Goal: Task Accomplishment & Management: Complete application form

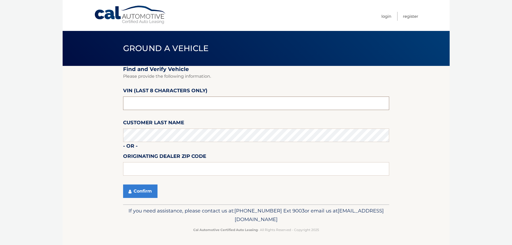
click at [232, 104] on input "text" at bounding box center [256, 103] width 266 height 13
type input "NT160083"
type input "19002"
click at [142, 190] on button "Confirm" at bounding box center [140, 190] width 34 height 13
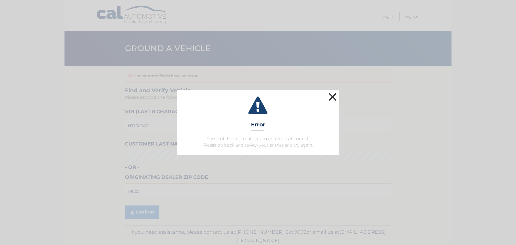
click at [333, 98] on button "×" at bounding box center [332, 96] width 11 height 11
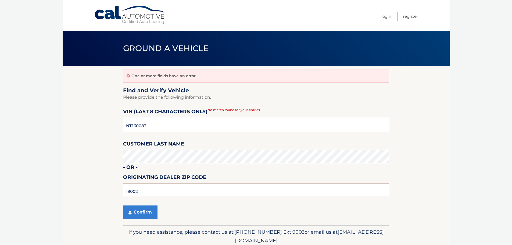
click at [178, 127] on input "NT160083" at bounding box center [256, 124] width 266 height 13
click at [159, 128] on input "NT160083" at bounding box center [256, 124] width 266 height 13
type input "n8604184"
click at [192, 193] on input "19002" at bounding box center [256, 189] width 266 height 13
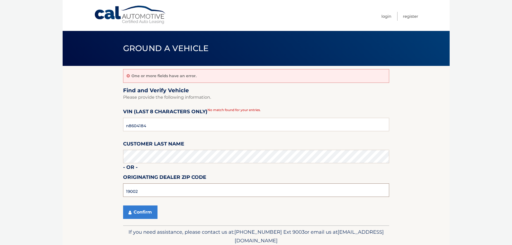
click at [191, 192] on input "19002" at bounding box center [256, 189] width 266 height 13
click at [148, 187] on input "19002" at bounding box center [256, 189] width 266 height 13
type input "19152"
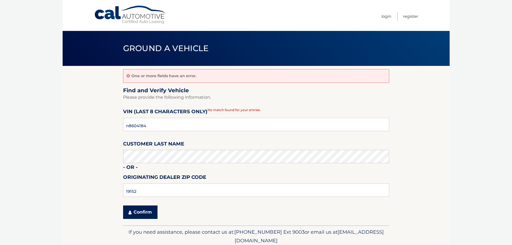
click at [140, 212] on button "Confirm" at bounding box center [140, 211] width 34 height 13
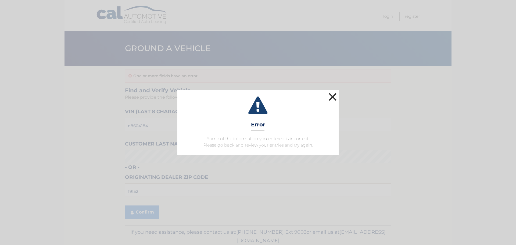
click at [334, 94] on button "×" at bounding box center [332, 96] width 11 height 11
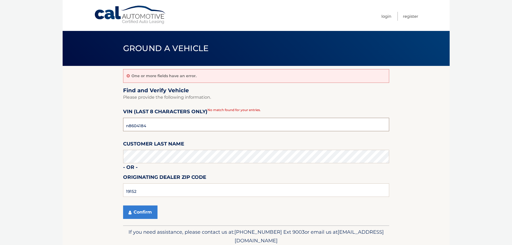
click at [183, 124] on input "n8604184" at bounding box center [256, 124] width 266 height 13
click at [241, 127] on input "n8604184" at bounding box center [256, 124] width 266 height 13
type input "n8604184"
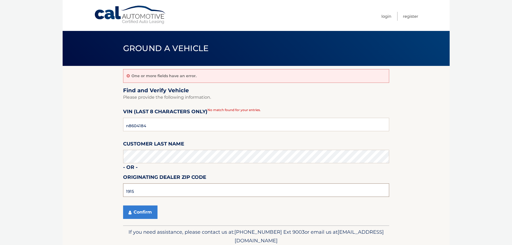
type input "19152"
click at [150, 212] on button "Confirm" at bounding box center [140, 211] width 34 height 13
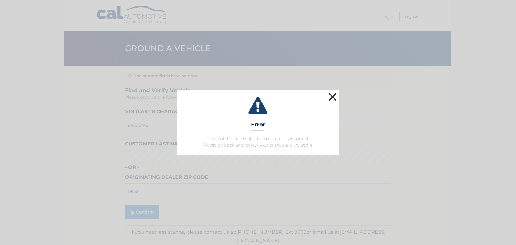
click at [330, 98] on button "×" at bounding box center [332, 96] width 11 height 11
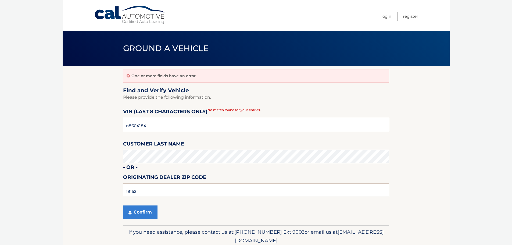
click at [210, 128] on input "n8604184" at bounding box center [256, 124] width 266 height 13
click at [209, 128] on input "n8604184" at bounding box center [256, 124] width 266 height 13
click at [160, 196] on input "19152" at bounding box center [256, 189] width 266 height 13
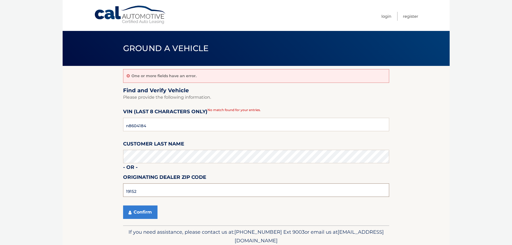
click at [159, 195] on input "19152" at bounding box center [256, 189] width 266 height 13
click at [180, 191] on input "19152" at bounding box center [256, 189] width 266 height 13
type input "19044"
click at [144, 212] on button "Confirm" at bounding box center [140, 211] width 34 height 13
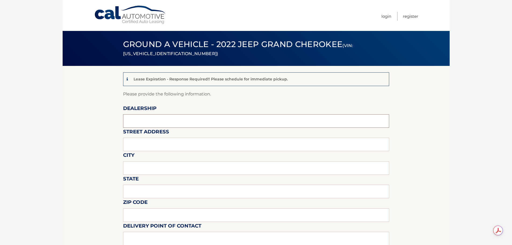
click at [150, 121] on input "text" at bounding box center [256, 120] width 266 height 13
type input "[PERSON_NAME] chrysler jeep dodge ram"
type input "[STREET_ADDRESS]"
type input "horsham"
type input "pa"
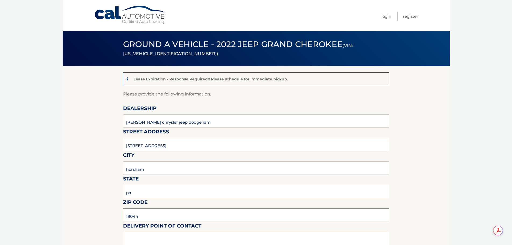
type input "19044"
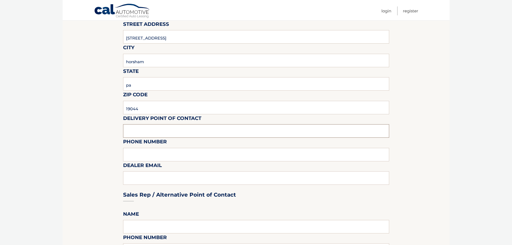
scroll to position [108, 0]
type input "[PERSON_NAME]"
type input "2156743600"
type input "[EMAIL_ADDRESS][DOMAIN_NAME]"
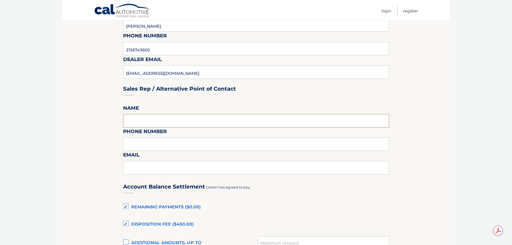
scroll to position [215, 0]
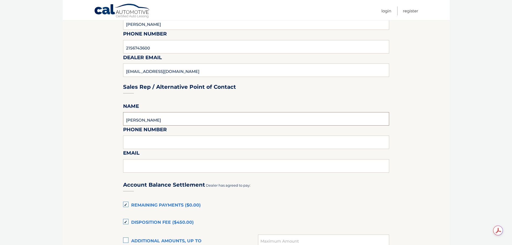
type input "[PERSON_NAME]"
type input "2156743600"
click at [188, 71] on div "Sales Rep / Alternative Point of Contact" at bounding box center [256, 77] width 266 height 38
click at [188, 72] on div "Sales Rep / Alternative Point of Contact" at bounding box center [256, 77] width 266 height 38
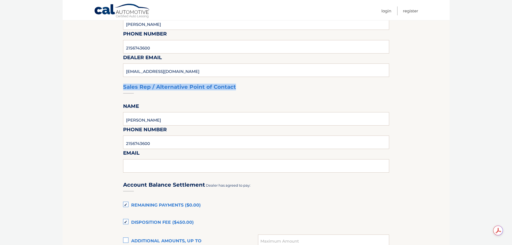
click at [188, 72] on div "Sales Rep / Alternative Point of Contact" at bounding box center [256, 77] width 266 height 38
click at [173, 72] on div "Sales Rep / Alternative Point of Contact" at bounding box center [256, 77] width 266 height 38
click at [153, 70] on div "Sales Rep / Alternative Point of Contact" at bounding box center [256, 77] width 266 height 38
click at [146, 65] on div "Sales Rep / Alternative Point of Contact" at bounding box center [256, 77] width 266 height 38
click at [146, 72] on div "Sales Rep / Alternative Point of Contact" at bounding box center [256, 77] width 266 height 38
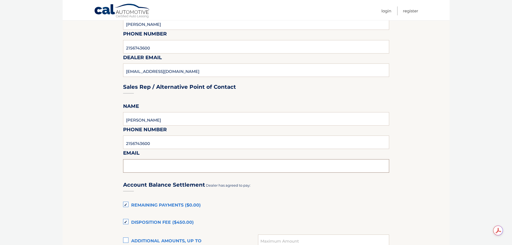
click at [164, 162] on input "text" at bounding box center [256, 165] width 266 height 13
type input "ckaczor@chapmanautogroup.com"
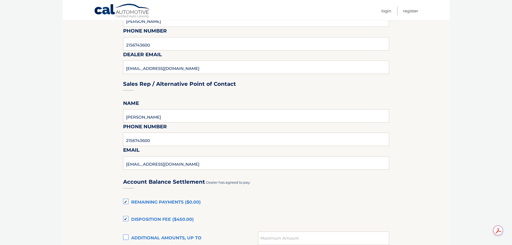
click at [429, 162] on section "Lease Expiration - Response Required!! Please schedule for immediate pickup. Pl…" at bounding box center [256, 142] width 387 height 589
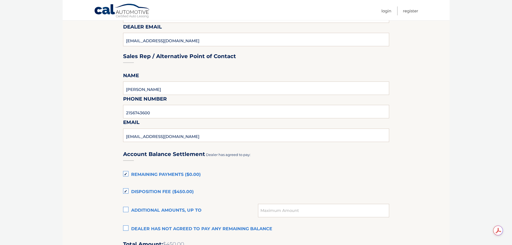
scroll to position [272, 0]
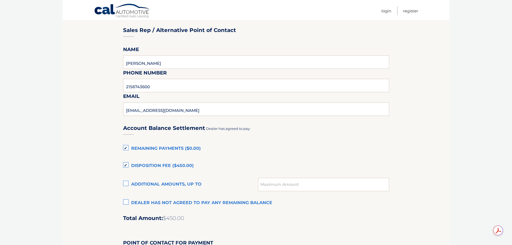
click at [127, 166] on label "Disposition Fee ($450.00)" at bounding box center [256, 165] width 266 height 11
click at [0, 0] on input "Disposition Fee ($450.00)" at bounding box center [0, 0] width 0 height 0
click at [125, 148] on label "Remaining Payments ($0.00)" at bounding box center [256, 148] width 266 height 11
click at [0, 0] on input "Remaining Payments ($0.00)" at bounding box center [0, 0] width 0 height 0
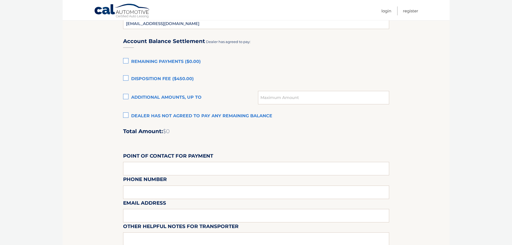
scroll to position [380, 0]
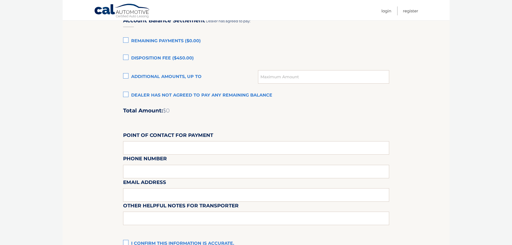
click at [290, 120] on div "Account Balance Settlement Dealer has agreed to pay: Remaining Payments ($0.00)…" at bounding box center [256, 129] width 266 height 238
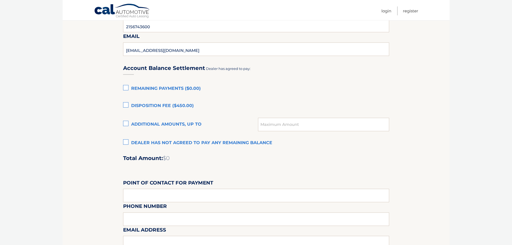
scroll to position [326, 0]
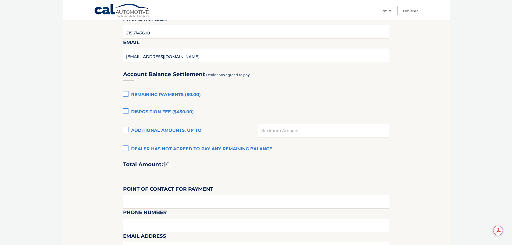
click at [170, 202] on input "text" at bounding box center [256, 201] width 266 height 13
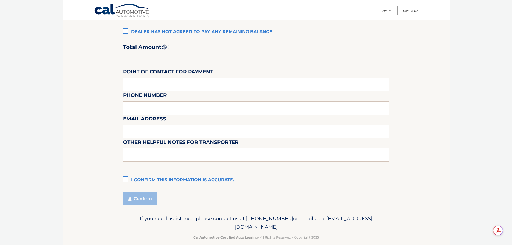
scroll to position [451, 0]
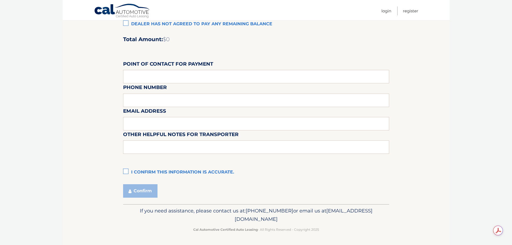
click at [164, 173] on label "I confirm this information is accurate." at bounding box center [256, 172] width 266 height 11
click at [0, 0] on input "I confirm this information is accurate." at bounding box center [0, 0] width 0 height 0
click at [144, 191] on button "Confirm" at bounding box center [140, 190] width 34 height 13
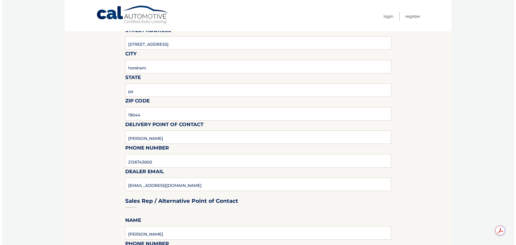
scroll to position [0, 0]
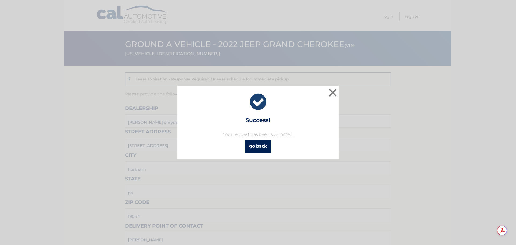
click at [262, 148] on link "go back" at bounding box center [258, 146] width 26 height 13
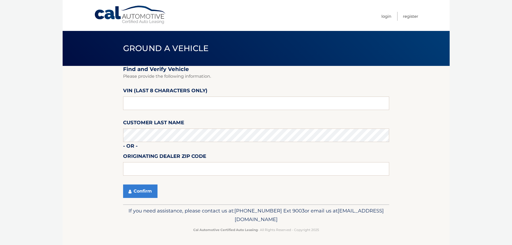
click at [64, 157] on section "Find and Verify Vehicle Please provide the following information. VIN (last 8 c…" at bounding box center [256, 135] width 387 height 138
